Goal: Information Seeking & Learning: Learn about a topic

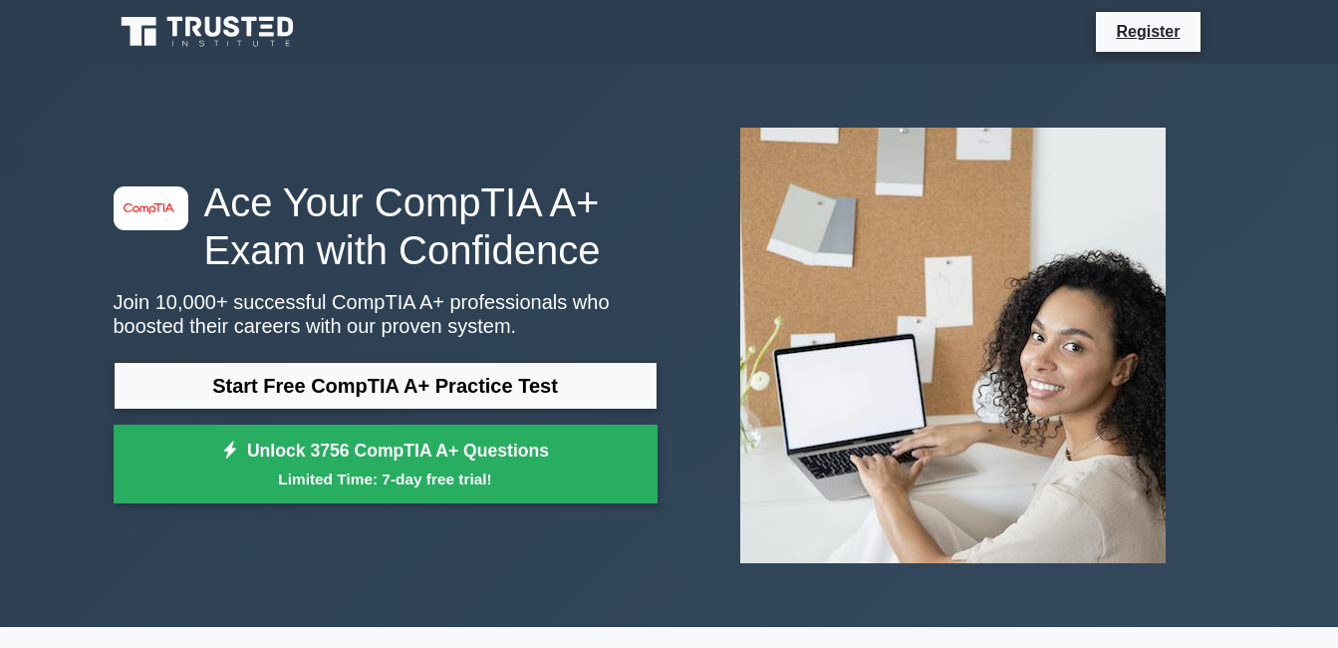
click at [760, 347] on img at bounding box center [952, 345] width 457 height 467
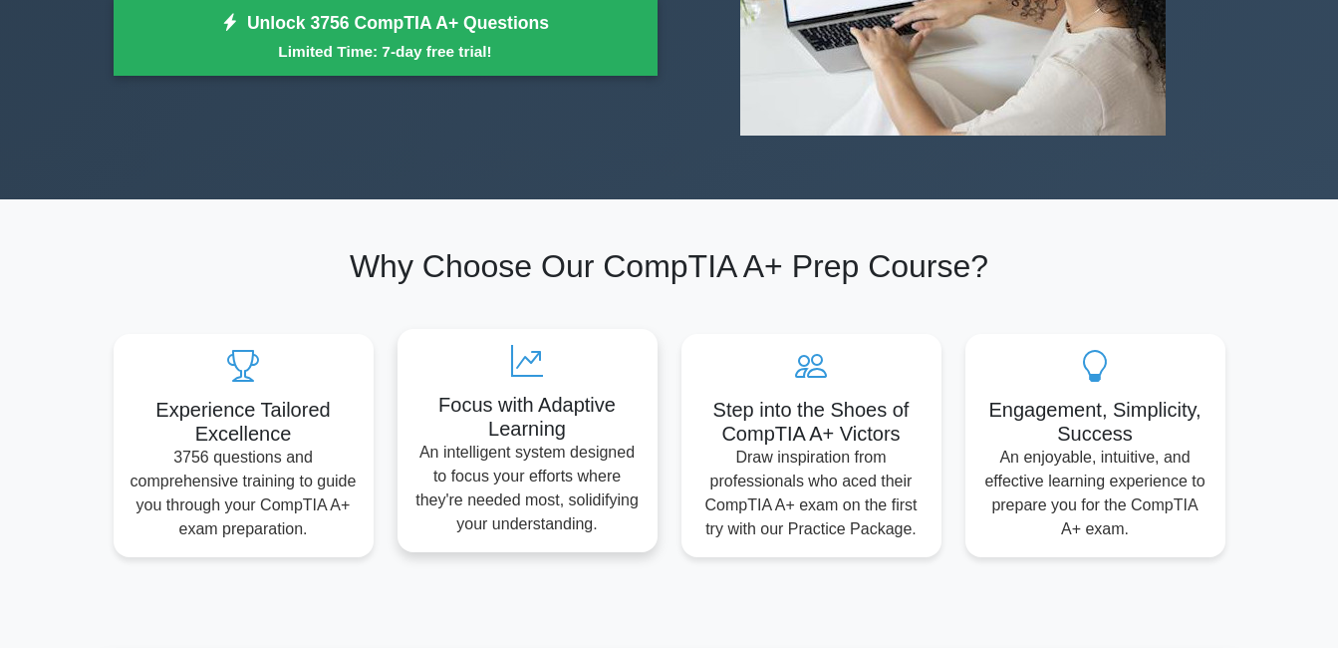
scroll to position [100, 0]
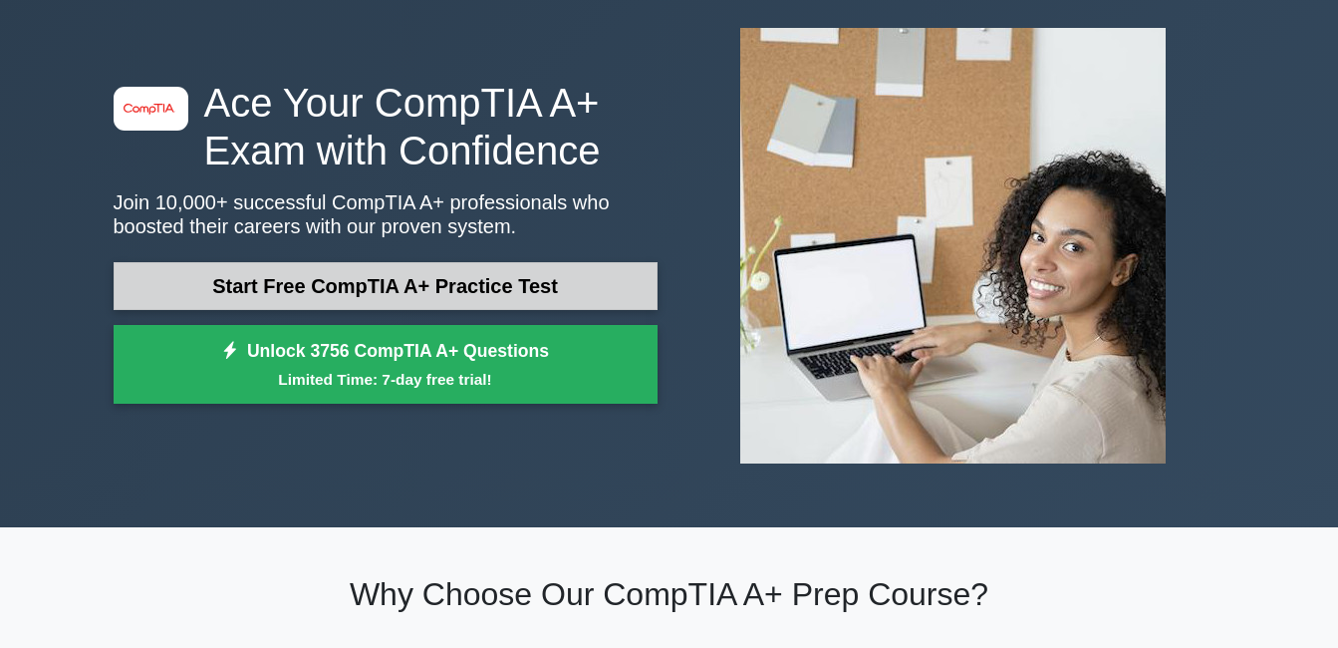
click at [427, 285] on link "Start Free CompTIA A+ Practice Test" at bounding box center [386, 286] width 544 height 48
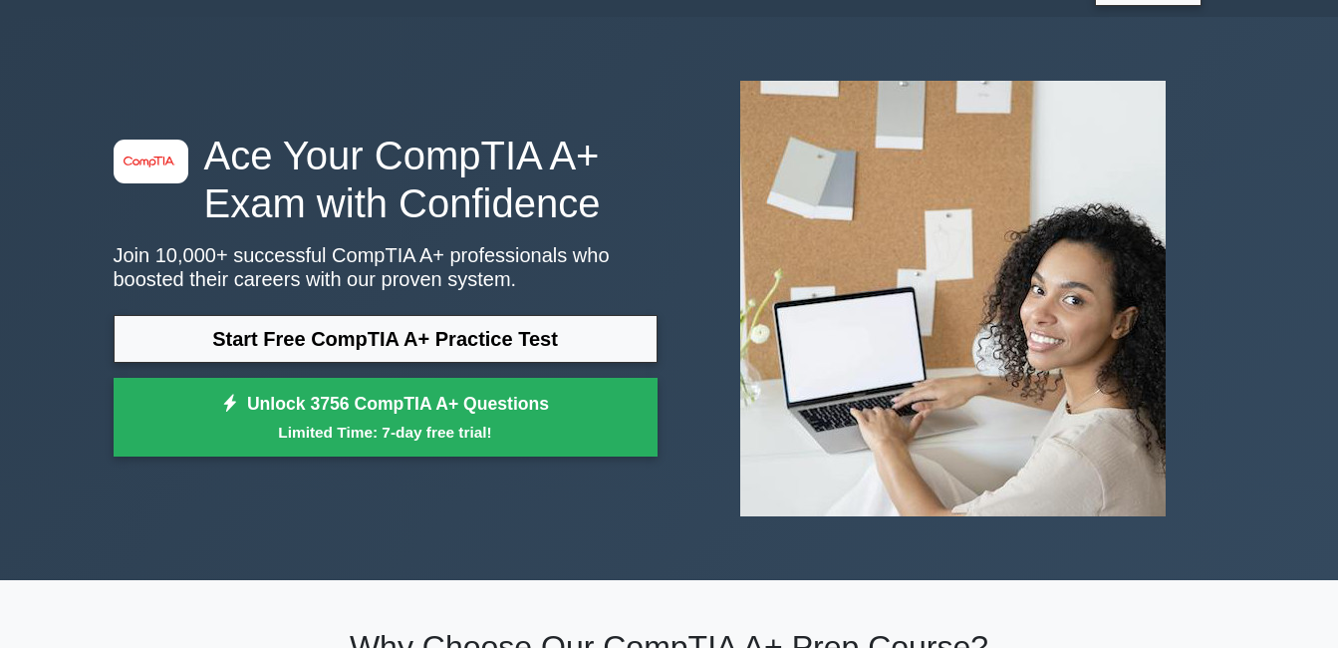
scroll to position [0, 0]
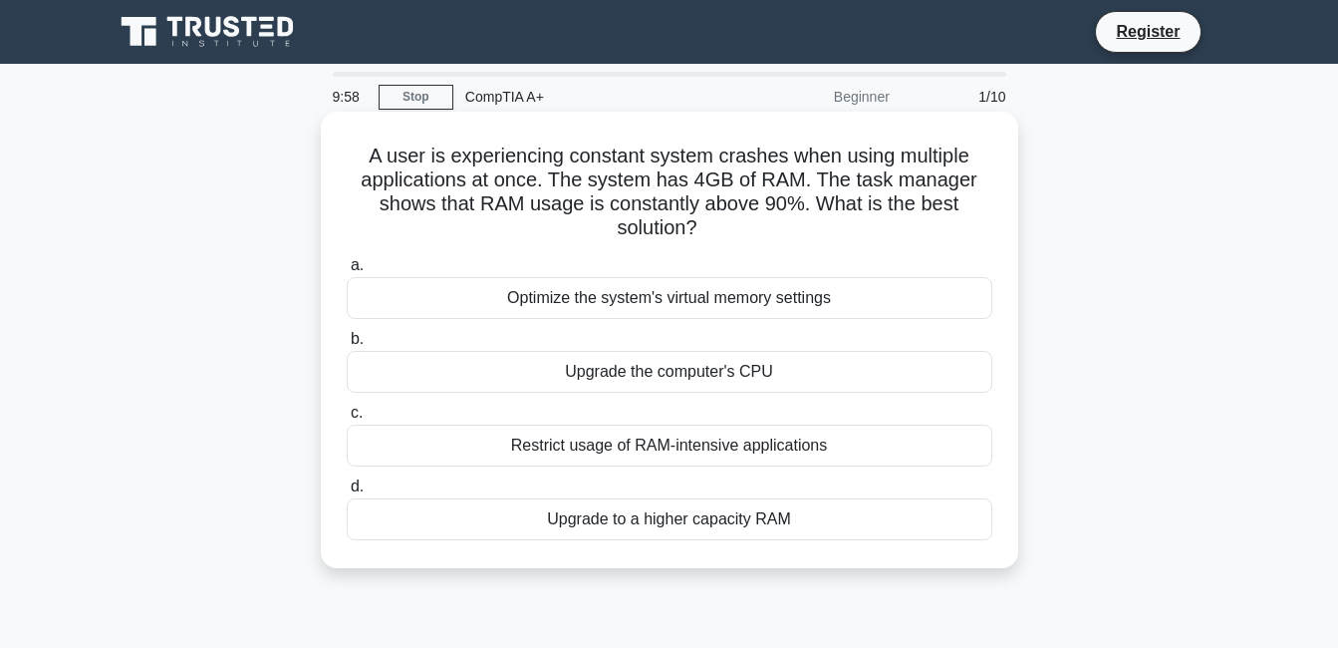
click at [581, 296] on div "Optimize the system's virtual memory settings" at bounding box center [670, 298] width 646 height 42
click at [347, 272] on input "a. Optimize the system's virtual memory settings" at bounding box center [347, 265] width 0 height 13
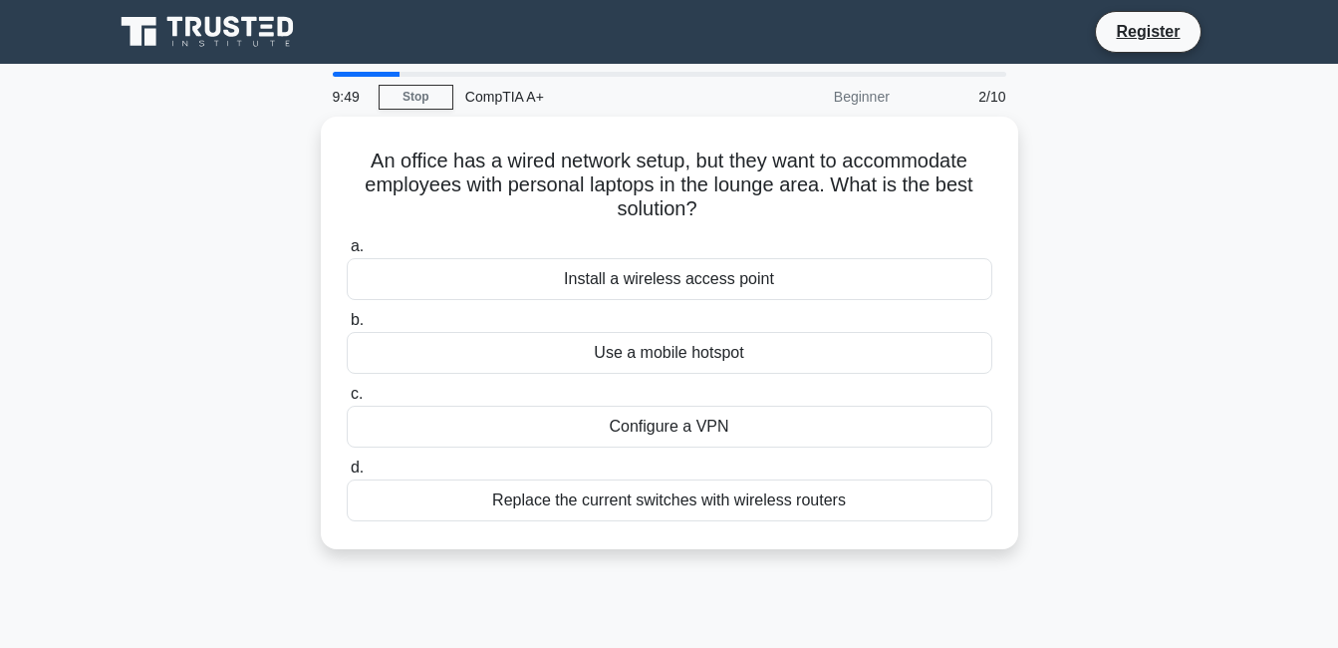
click at [492, 88] on div "CompTIA A+" at bounding box center [590, 97] width 274 height 40
